Goal: Information Seeking & Learning: Learn about a topic

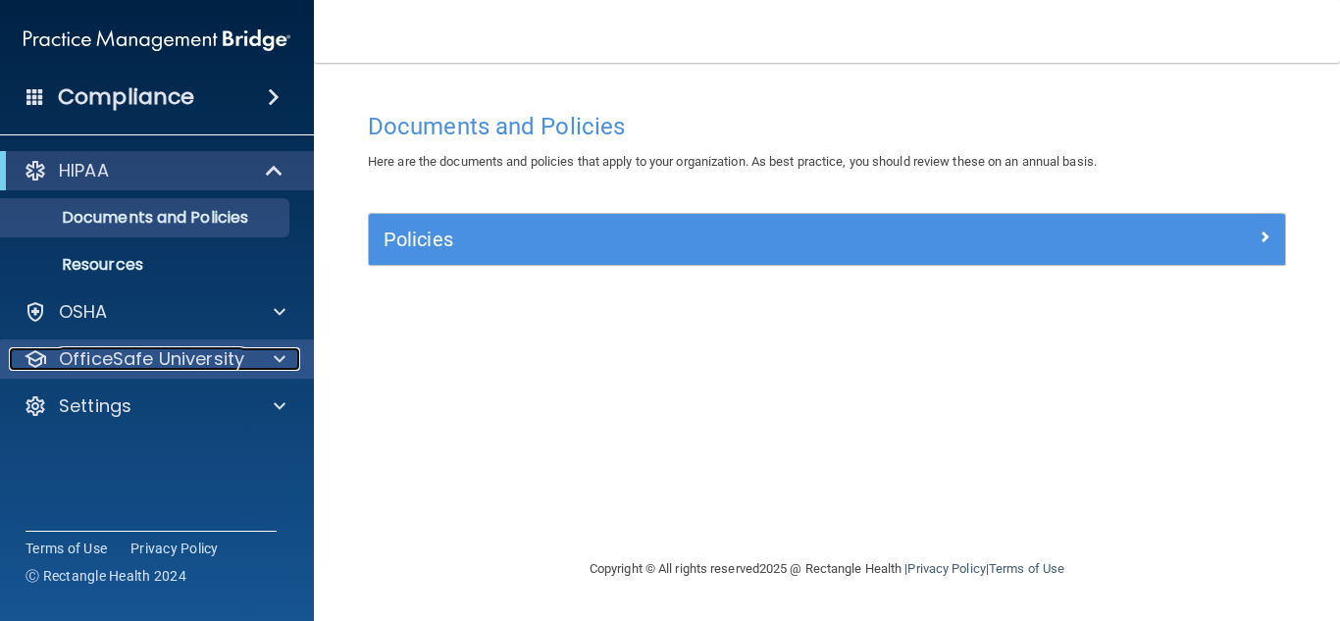
click at [279, 356] on span at bounding box center [280, 359] width 12 height 24
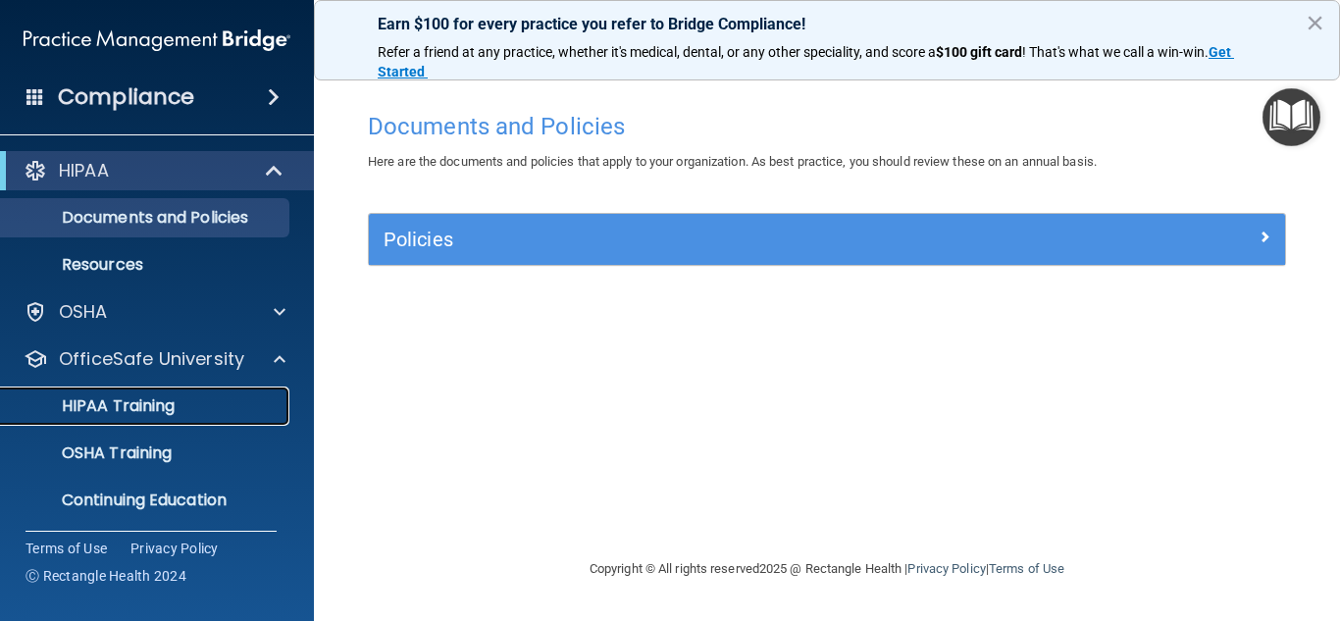
click at [225, 399] on div "HIPAA Training" at bounding box center [147, 406] width 268 height 20
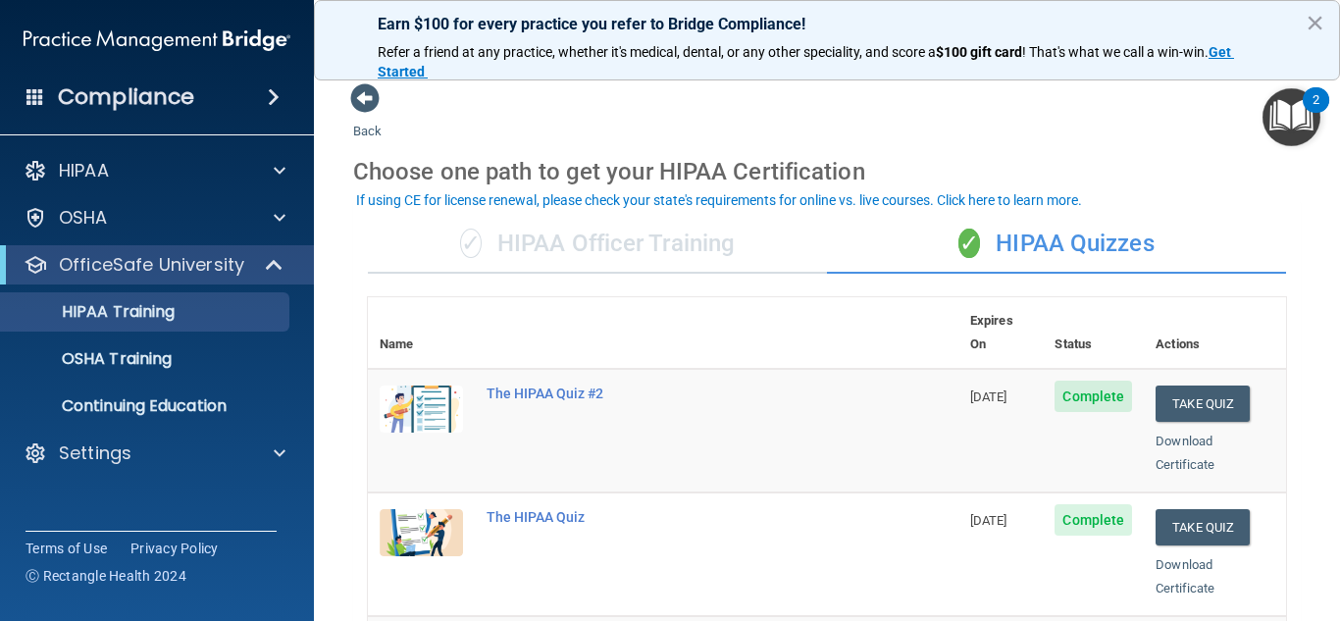
click at [1316, 458] on main "Back Choose one path to get your HIPAA Certification ✓ HIPAA Officer Training ✓…" at bounding box center [827, 342] width 1026 height 558
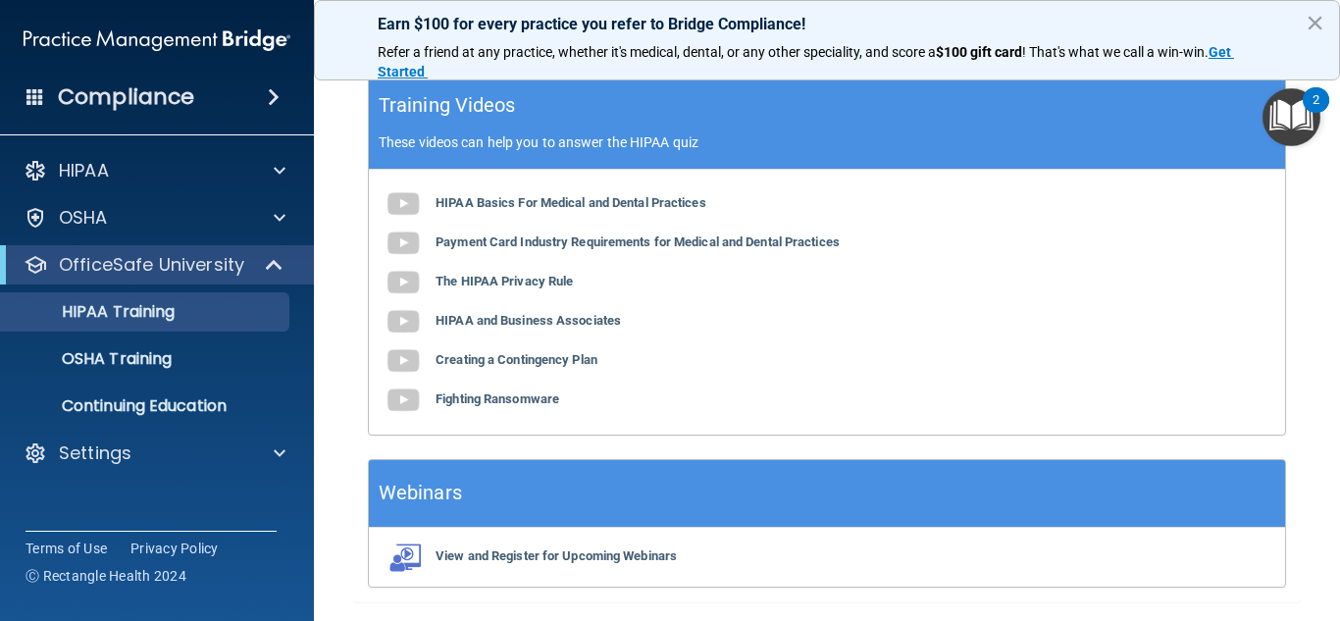
scroll to position [888, 0]
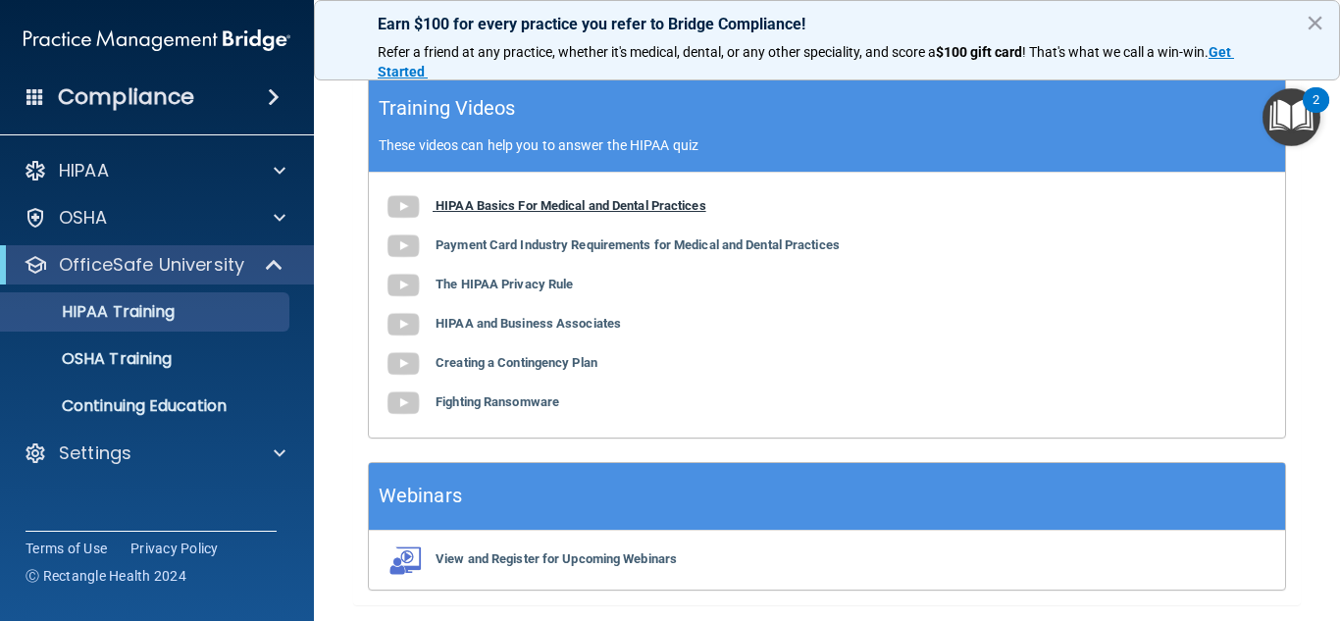
click at [413, 189] on img at bounding box center [403, 206] width 39 height 39
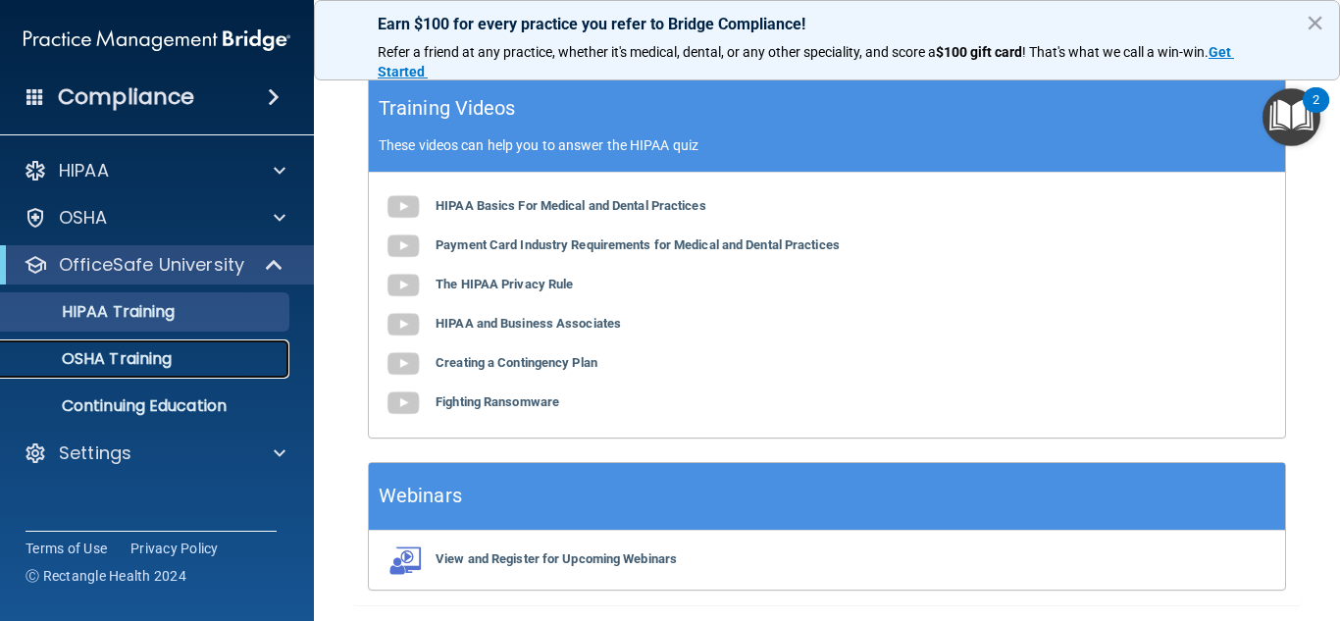
click at [221, 361] on div "OSHA Training" at bounding box center [147, 359] width 268 height 20
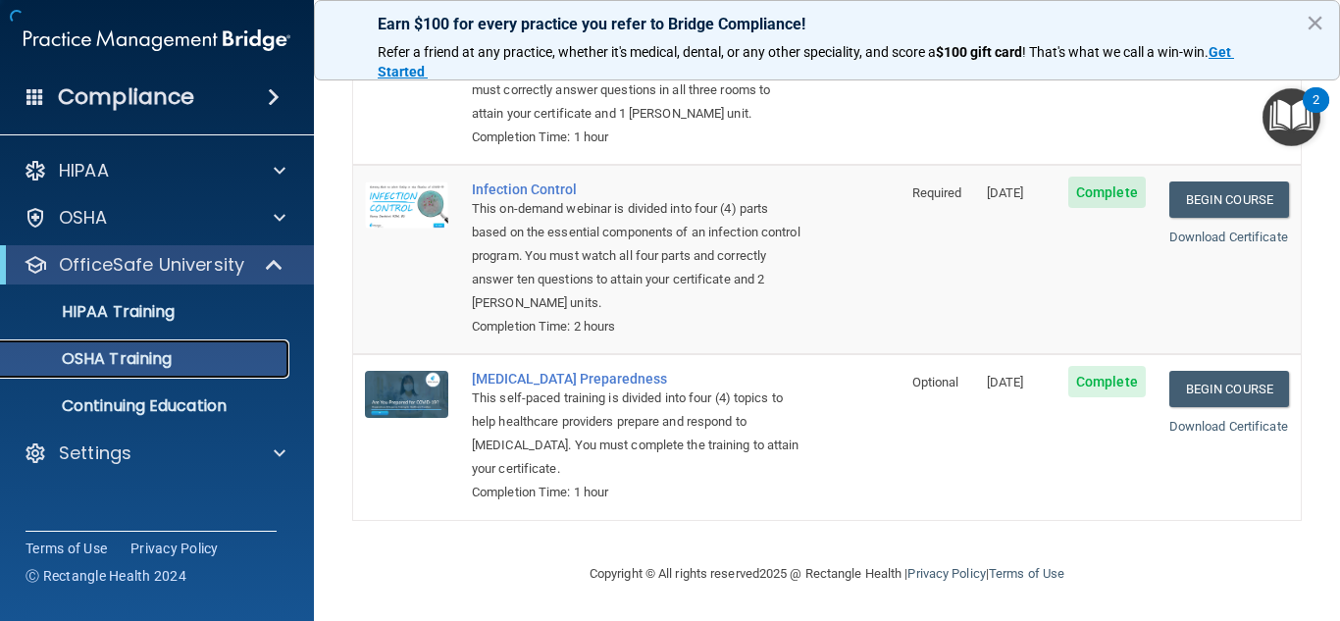
scroll to position [371, 0]
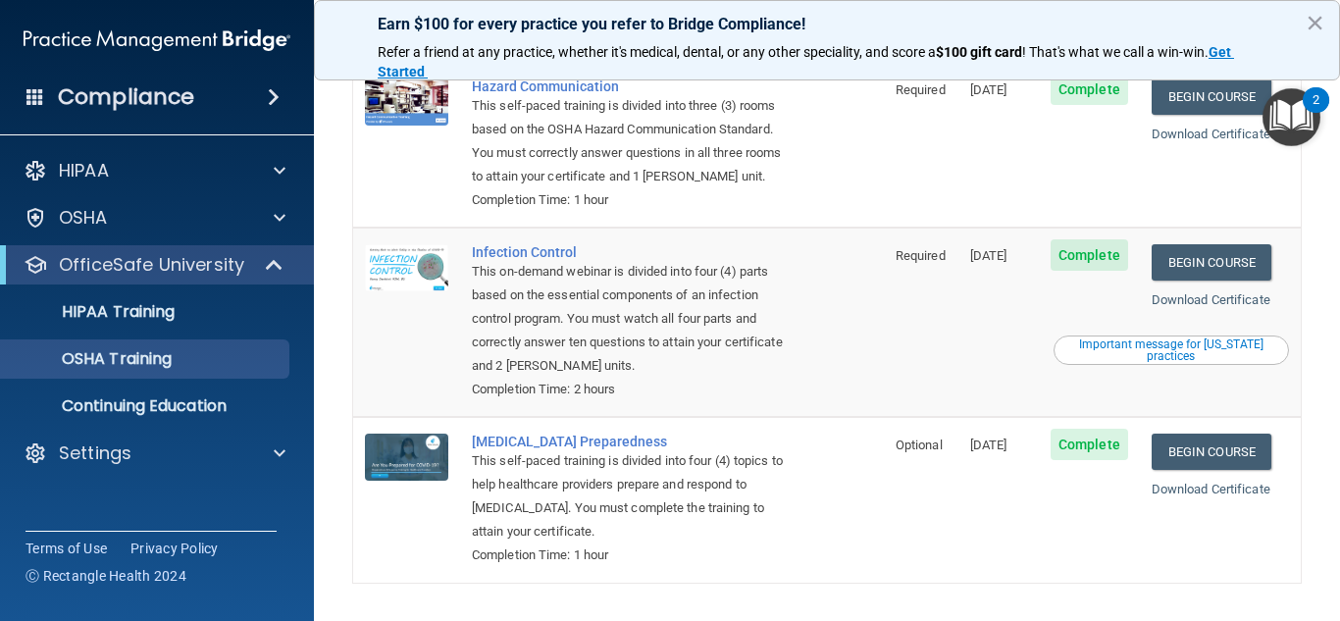
click at [765, 341] on div "This on-demand webinar is divided into four (4) parts based on the essential co…" at bounding box center [629, 319] width 314 height 118
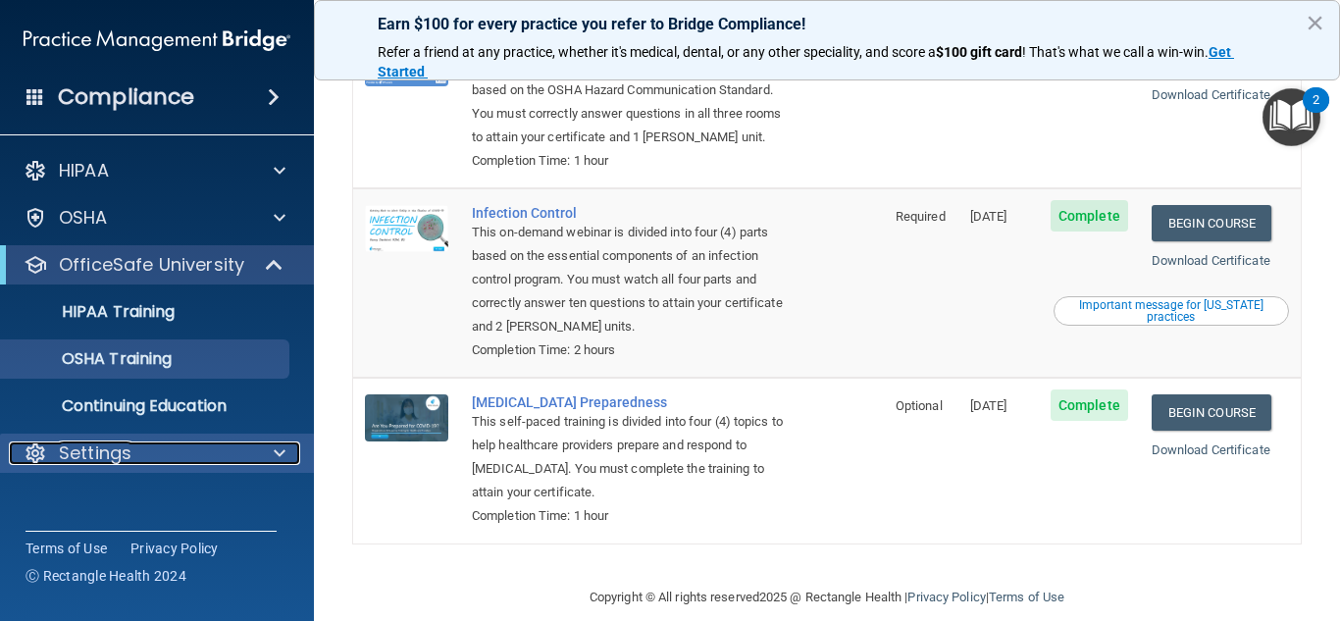
click at [261, 452] on div at bounding box center [276, 453] width 49 height 24
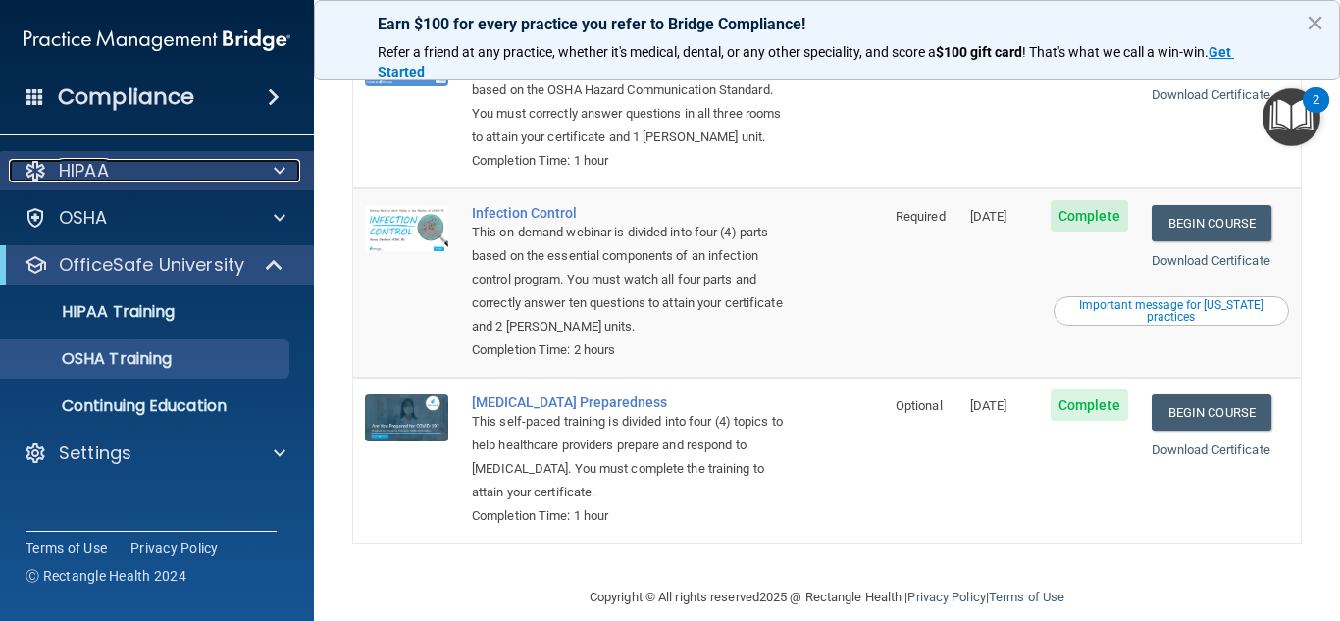
click at [238, 168] on div "HIPAA" at bounding box center [130, 171] width 243 height 24
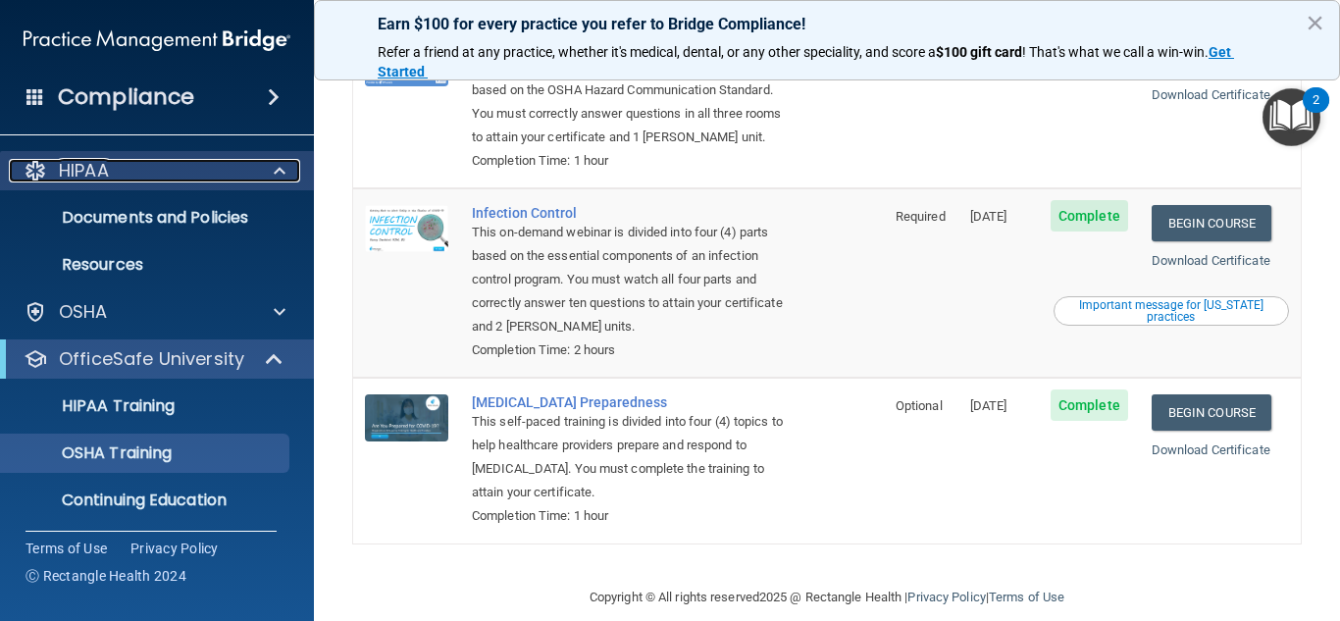
click at [272, 172] on div at bounding box center [276, 171] width 49 height 24
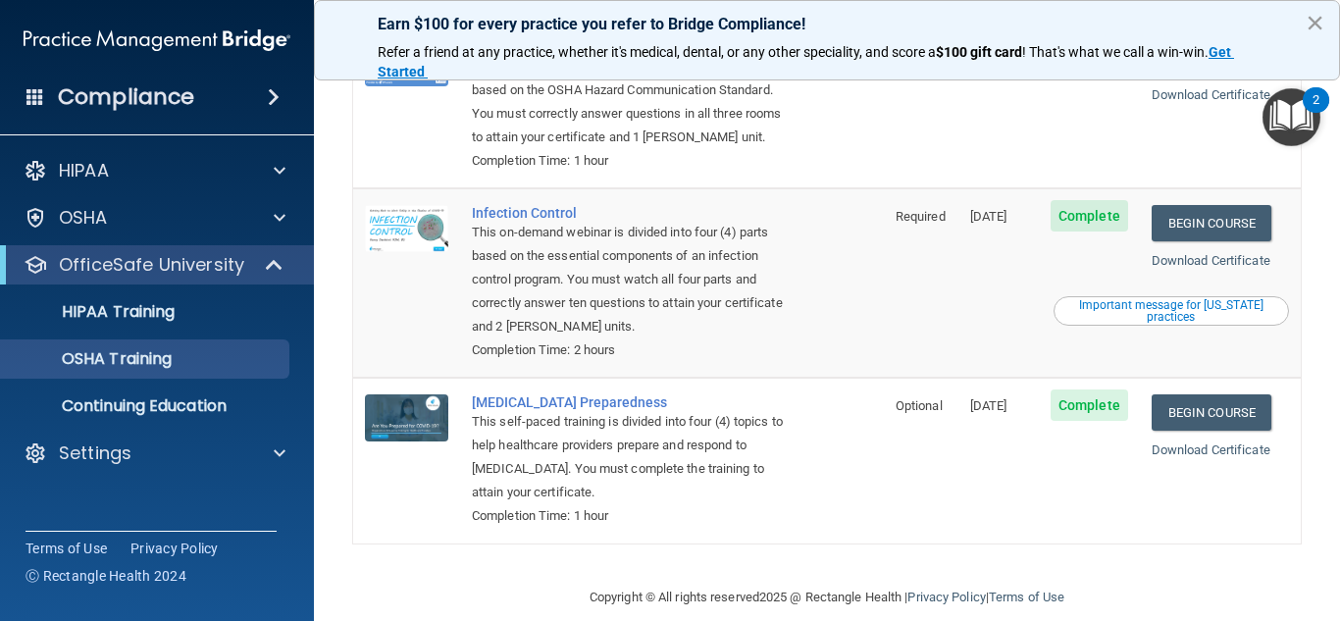
click at [1313, 31] on button "×" at bounding box center [1315, 22] width 19 height 31
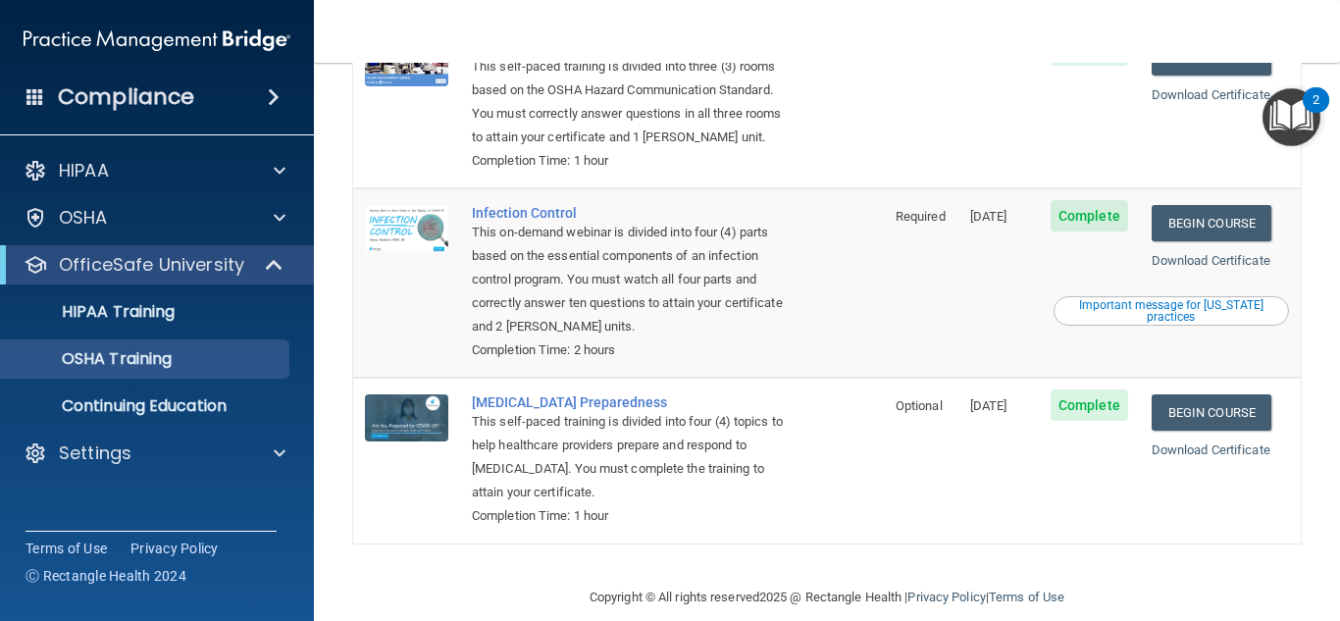
click at [1275, 114] on img "Open Resource Center, 2 new notifications" at bounding box center [1292, 117] width 58 height 58
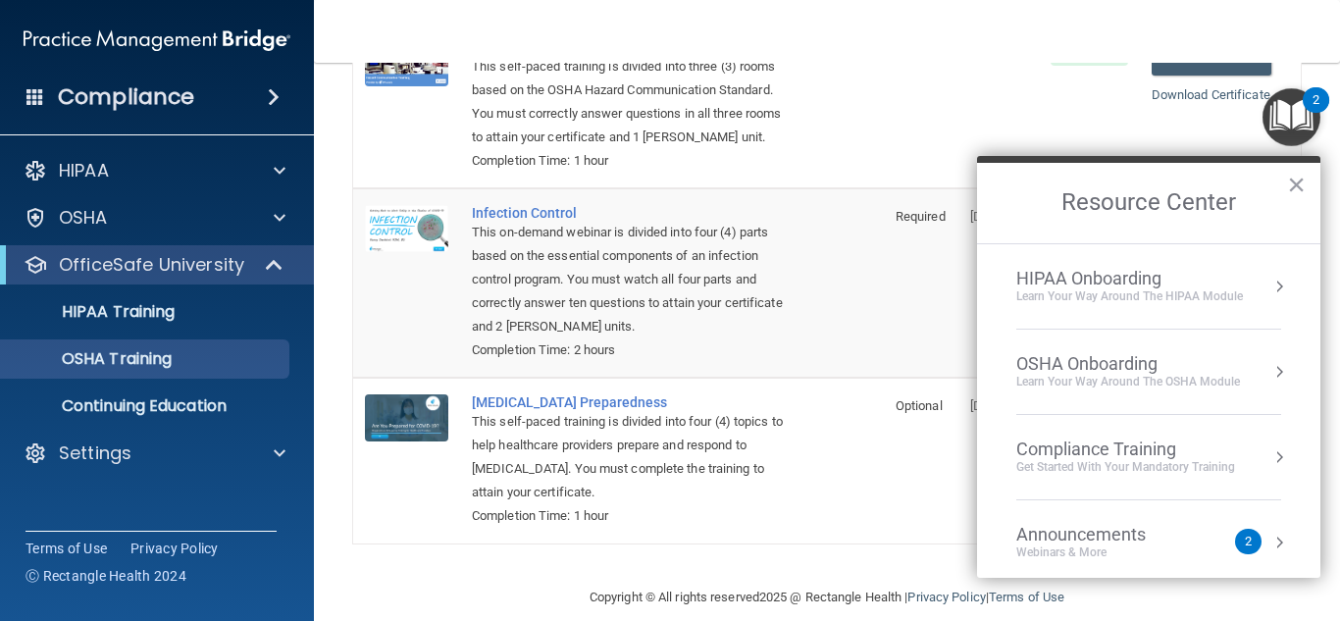
click at [1112, 461] on div "Get Started with your mandatory training" at bounding box center [1125, 467] width 219 height 17
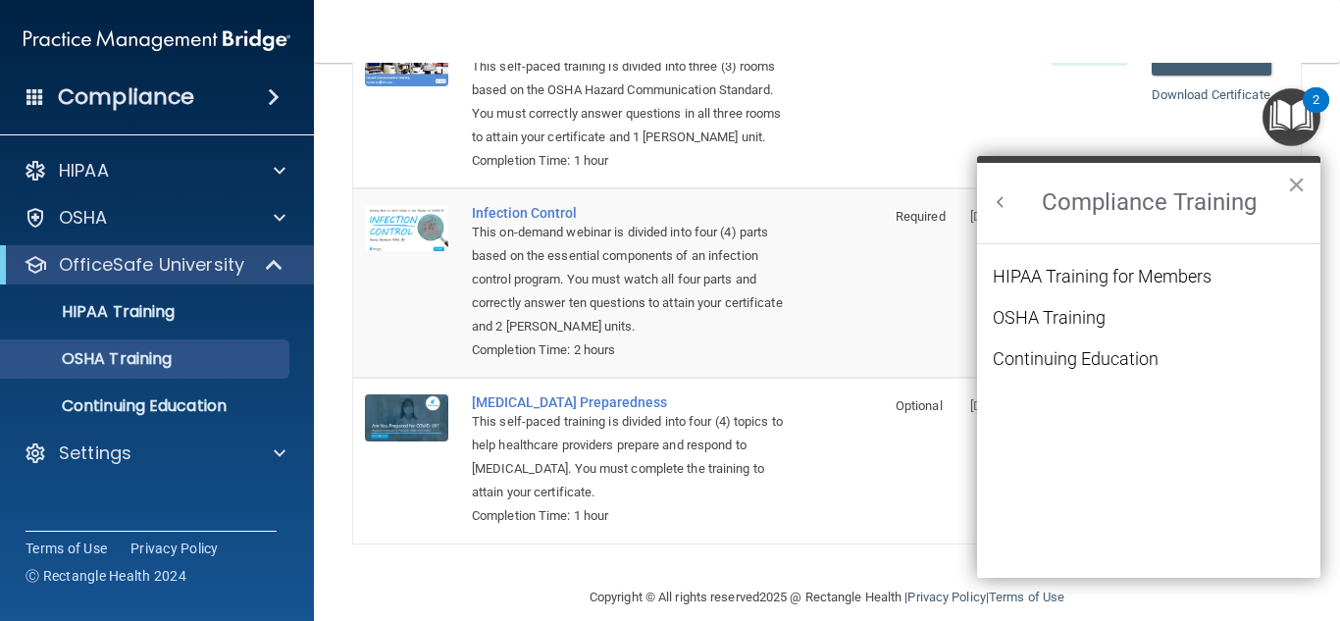
scroll to position [0, 0]
click at [1047, 317] on div "OSHA Training" at bounding box center [1049, 318] width 113 height 18
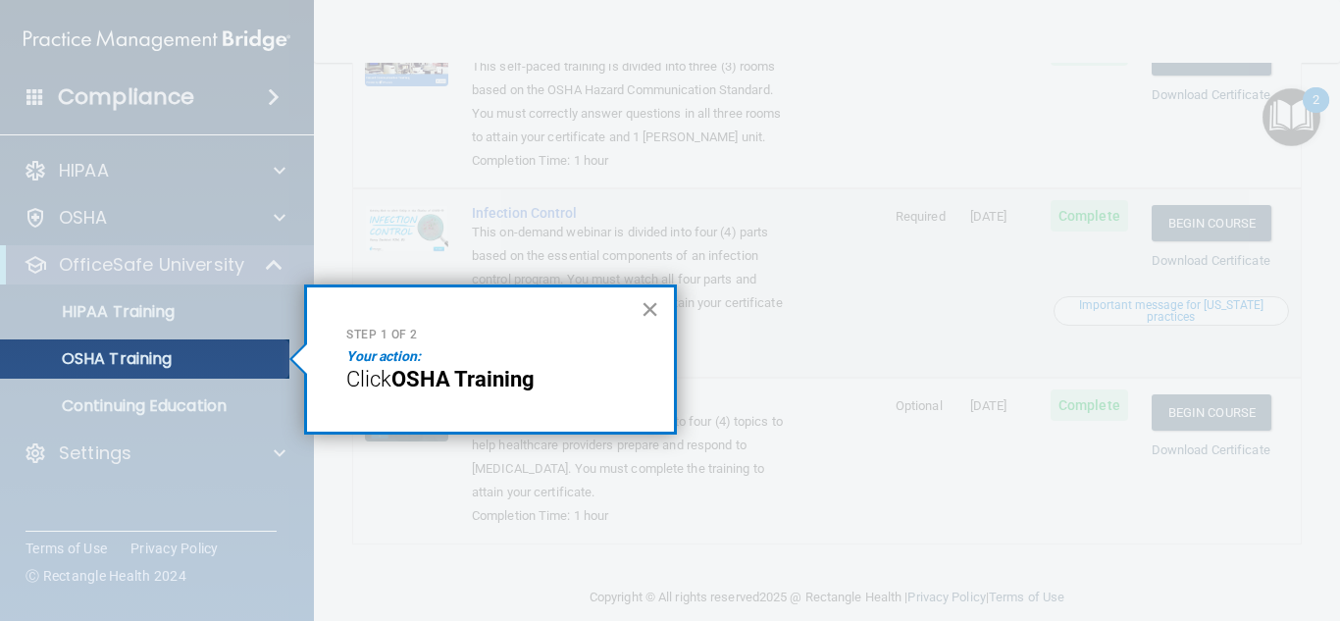
click at [649, 313] on button "×" at bounding box center [650, 308] width 19 height 31
